Goal: Task Accomplishment & Management: Manage account settings

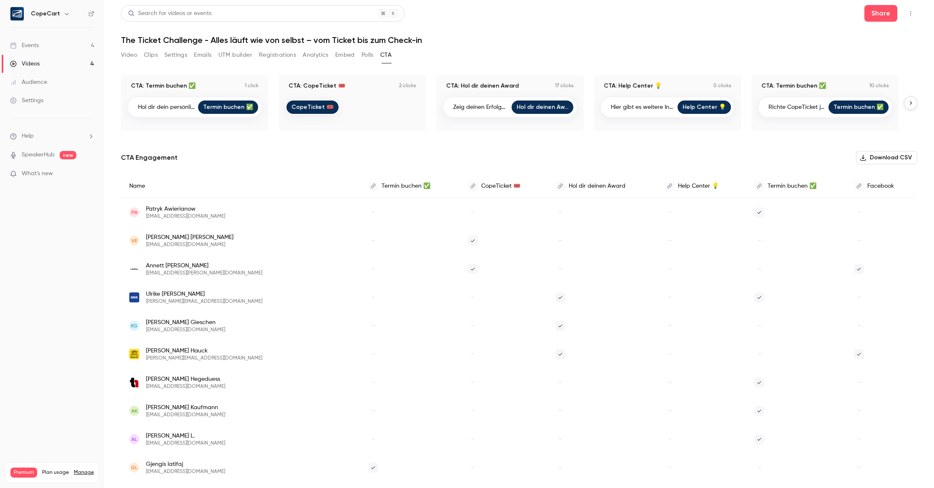
click at [50, 95] on link "Settings" at bounding box center [52, 100] width 104 height 18
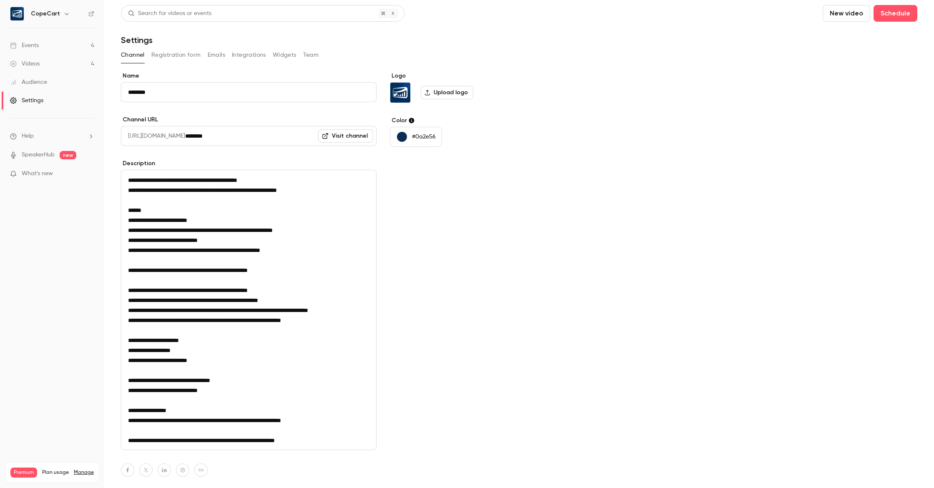
click at [304, 55] on button "Team" at bounding box center [311, 54] width 16 height 13
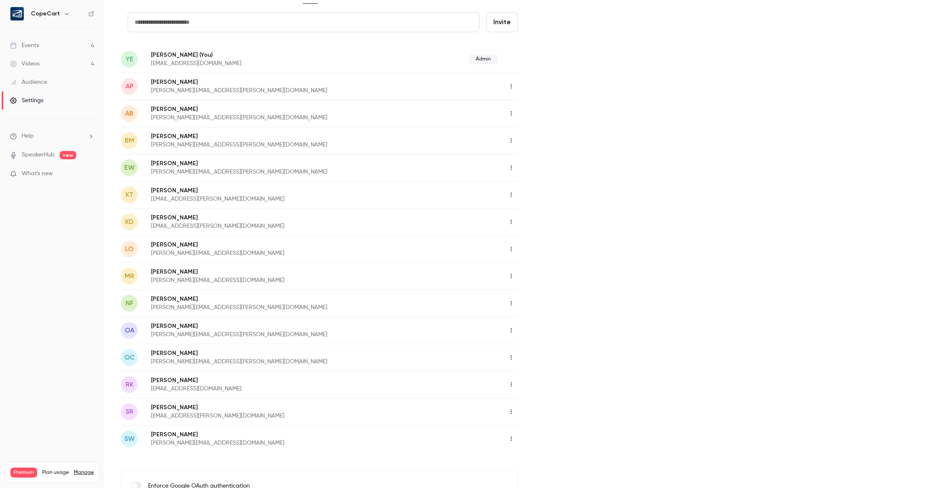
scroll to position [59, 0]
click at [511, 193] on icon "button" at bounding box center [511, 195] width 1 height 5
click at [543, 190] on div at bounding box center [467, 244] width 934 height 488
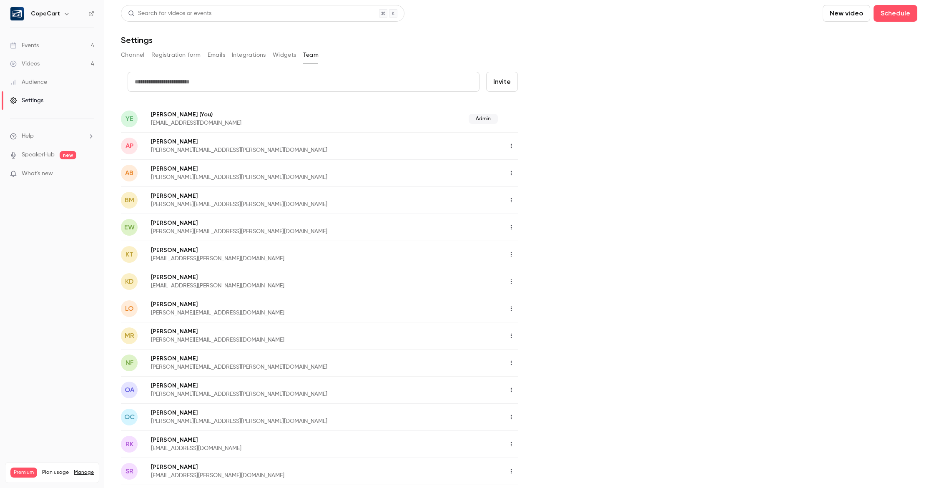
scroll to position [0, 0]
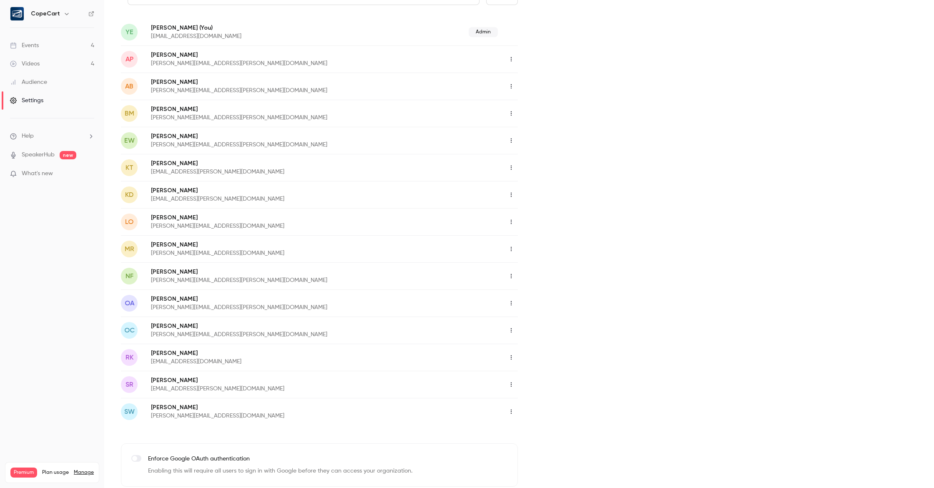
scroll to position [104, 0]
